Goal: Information Seeking & Learning: Learn about a topic

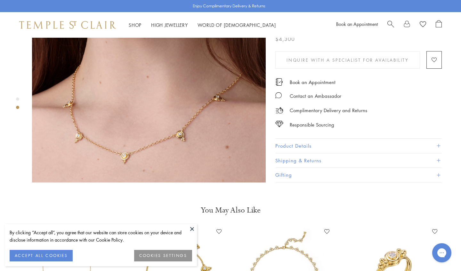
scroll to position [333, 0]
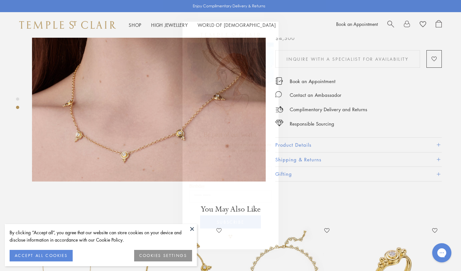
click at [268, 29] on circle "Close dialog" at bounding box center [271, 29] width 8 height 8
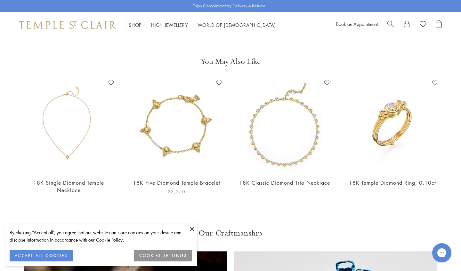
scroll to position [480, 0]
click at [254, 137] on img at bounding box center [284, 125] width 95 height 95
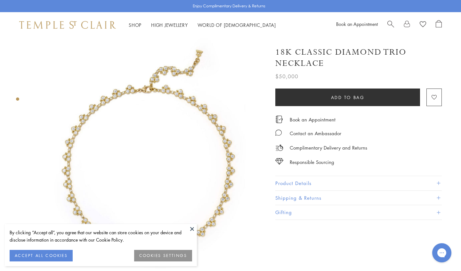
click at [389, 26] on span "Search" at bounding box center [390, 23] width 7 height 7
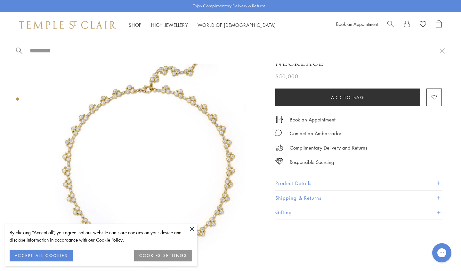
click at [389, 26] on span "Search" at bounding box center [390, 23] width 7 height 7
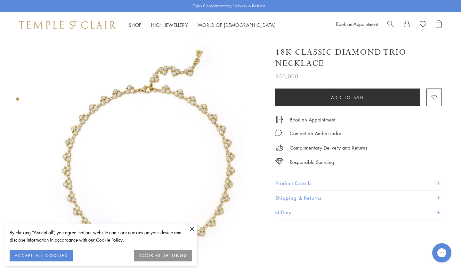
click at [390, 24] on span "Search" at bounding box center [390, 23] width 7 height 7
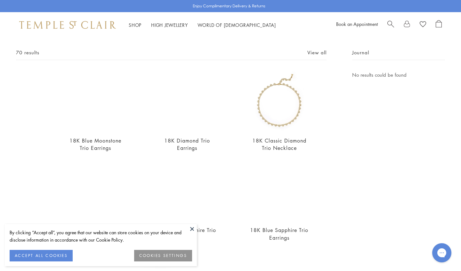
scroll to position [28, 0]
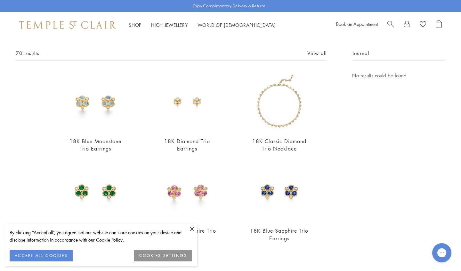
click at [390, 26] on span "Search" at bounding box center [390, 23] width 7 height 7
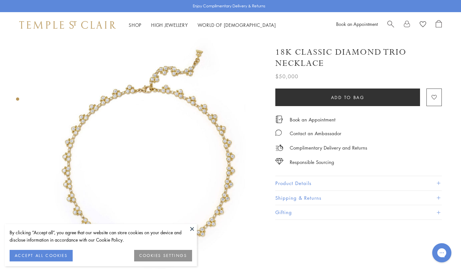
click at [391, 22] on span "Search" at bounding box center [390, 23] width 7 height 7
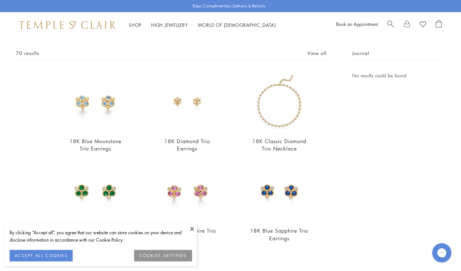
scroll to position [0, 0]
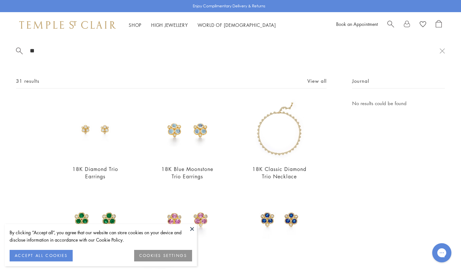
type input "*"
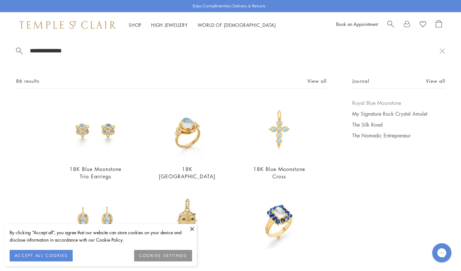
type input "**********"
click at [364, 104] on link "Royal Blue Moonstone" at bounding box center [398, 103] width 93 height 7
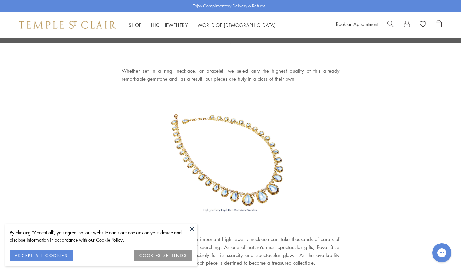
scroll to position [741, 0]
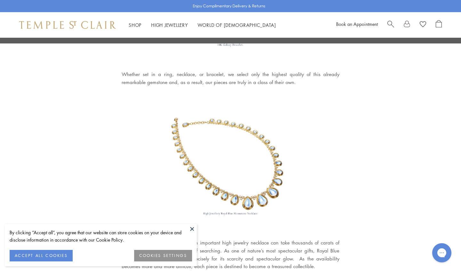
click at [387, 24] on span "Search" at bounding box center [390, 23] width 7 height 7
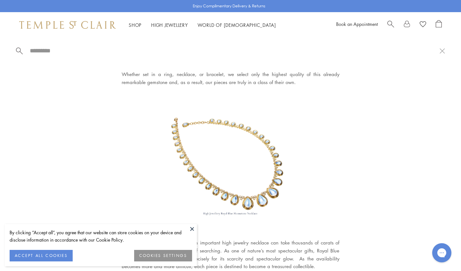
click at [387, 24] on span "Search" at bounding box center [390, 23] width 7 height 7
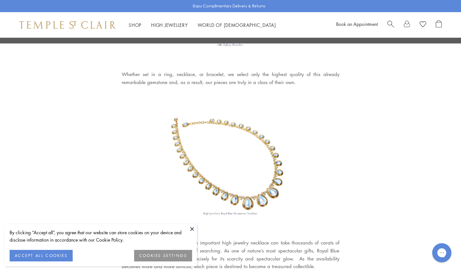
click at [387, 24] on span "Search" at bounding box center [390, 23] width 7 height 7
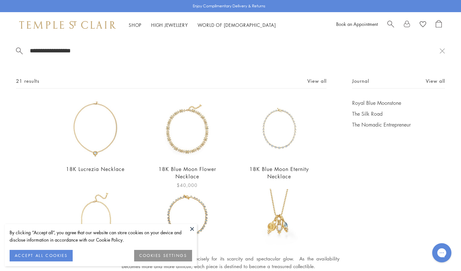
type input "**********"
click at [194, 150] on img at bounding box center [187, 130] width 60 height 60
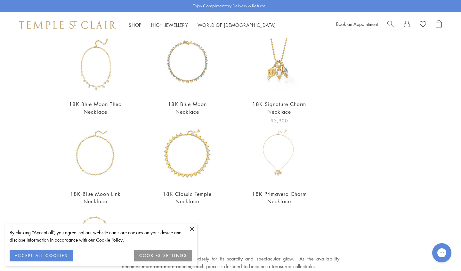
scroll to position [155, 0]
click at [89, 171] on img at bounding box center [95, 154] width 60 height 60
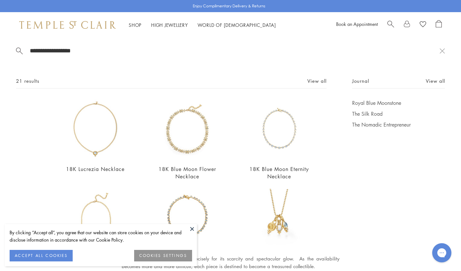
scroll to position [0, 0]
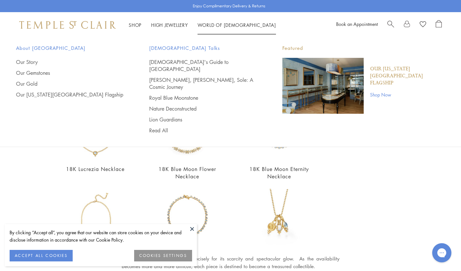
click at [208, 26] on link "World of Temple World of Temple" at bounding box center [236, 25] width 78 height 6
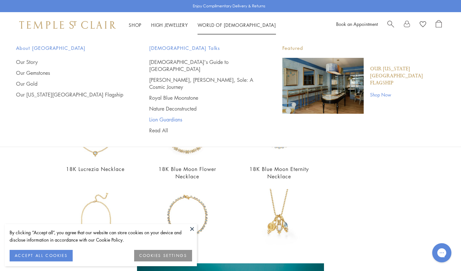
click at [173, 116] on link "Lion Guardians" at bounding box center [203, 119] width 108 height 7
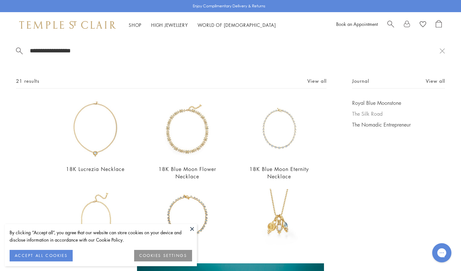
click at [366, 113] on link "The Silk Road" at bounding box center [398, 113] width 93 height 7
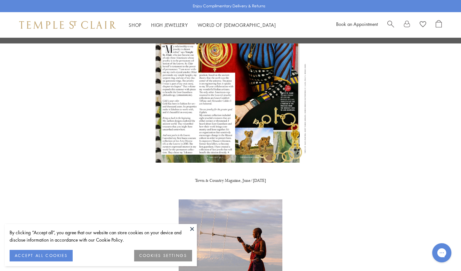
scroll to position [641, 0]
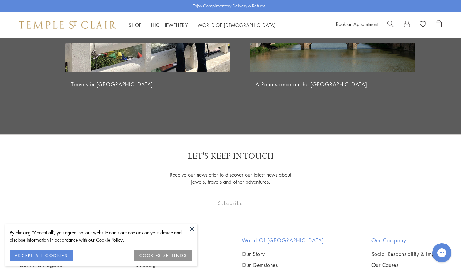
scroll to position [2559, 0]
click at [274, 251] on link "Our Story" at bounding box center [283, 254] width 82 height 7
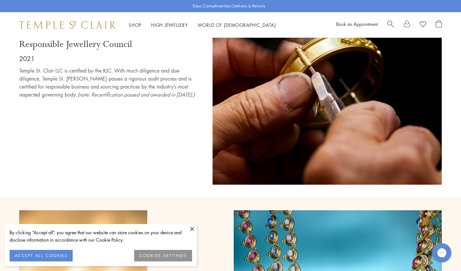
scroll to position [3129, 0]
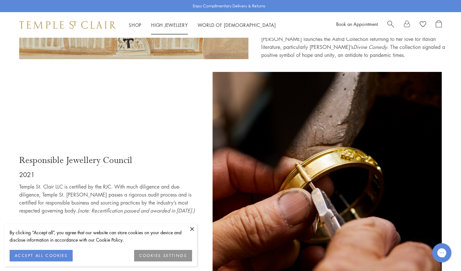
click at [174, 26] on link "High Jewellery High Jewellery" at bounding box center [169, 25] width 37 height 6
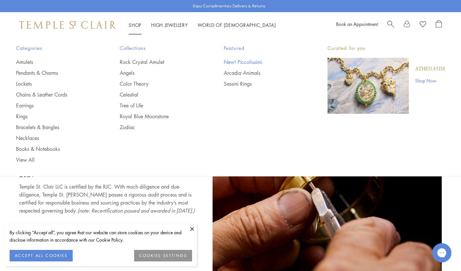
click at [257, 60] on link "New! Piccolissimi" at bounding box center [263, 62] width 78 height 7
click at [230, 75] on link "Arcadia Animals" at bounding box center [263, 72] width 78 height 7
click at [230, 85] on link "Sassini Rings" at bounding box center [263, 83] width 78 height 7
click at [38, 129] on link "Bracelets & Bangles" at bounding box center [55, 127] width 78 height 7
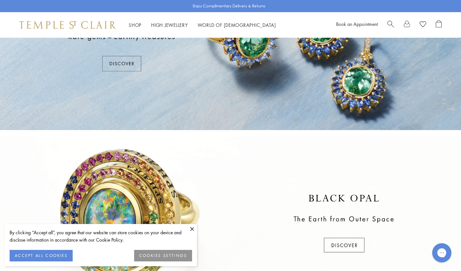
scroll to position [26, 0]
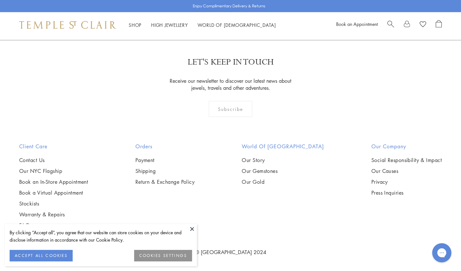
scroll to position [1685, 0]
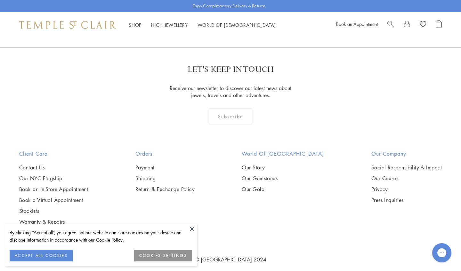
scroll to position [1264, 0]
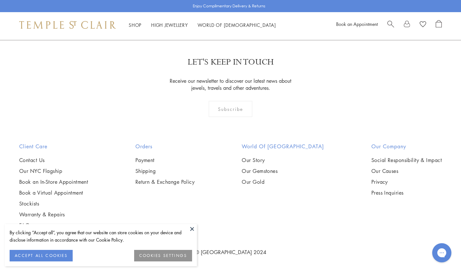
scroll to position [2245, 0]
